Goal: Task Accomplishment & Management: Use online tool/utility

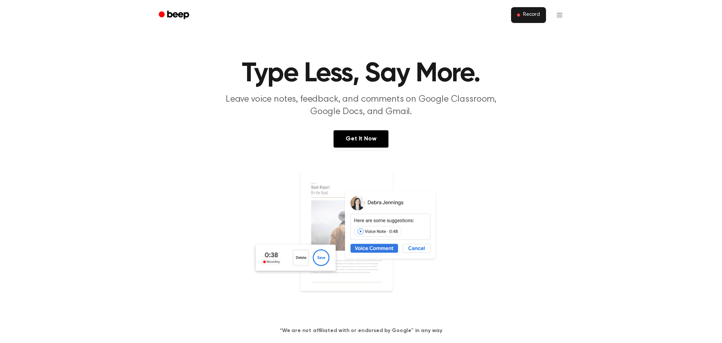
click at [538, 17] on span "Record" at bounding box center [531, 15] width 17 height 7
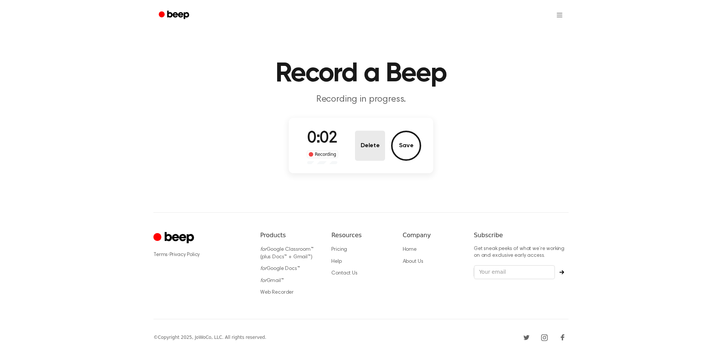
click at [377, 150] on button "Delete" at bounding box center [370, 145] width 30 height 30
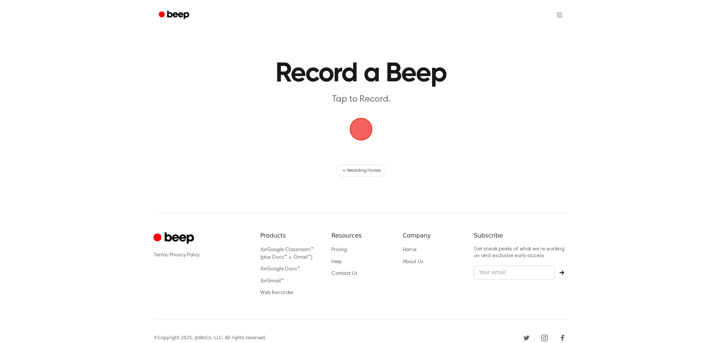
click at [365, 133] on span "button" at bounding box center [361, 129] width 36 height 36
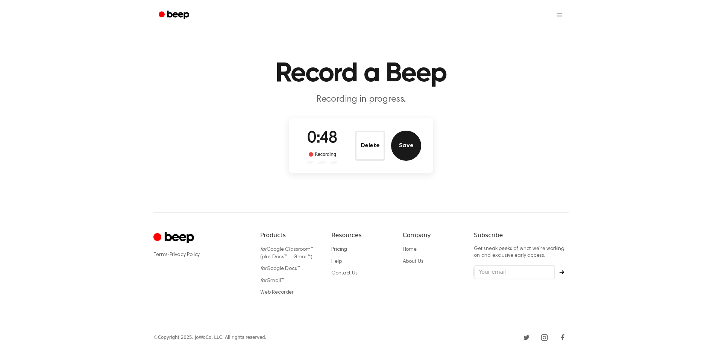
click at [402, 144] on button "Save" at bounding box center [406, 145] width 30 height 30
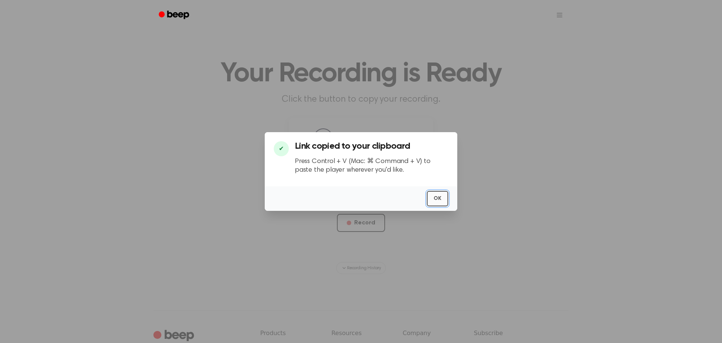
click at [433, 194] on button "OK" at bounding box center [437, 198] width 21 height 15
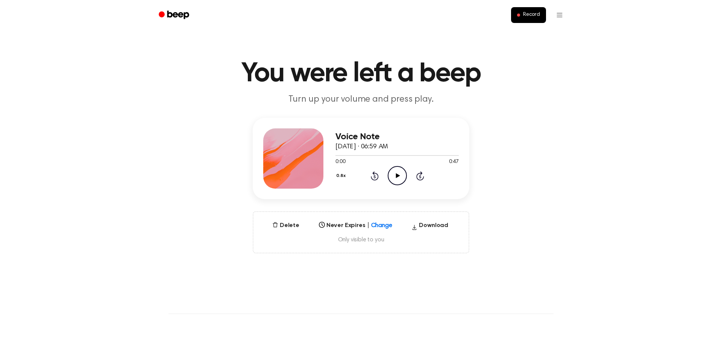
click at [396, 174] on icon "Play Audio" at bounding box center [397, 175] width 19 height 19
click at [396, 174] on icon at bounding box center [397, 175] width 3 height 5
